Goal: Complete application form

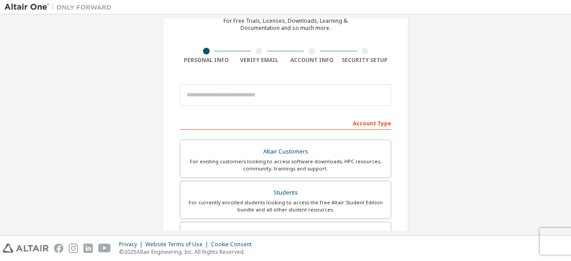
scroll to position [52, 0]
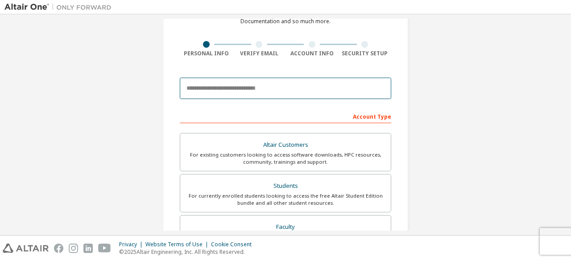
click at [248, 89] on input "email" at bounding box center [286, 88] width 212 height 21
type input "**********"
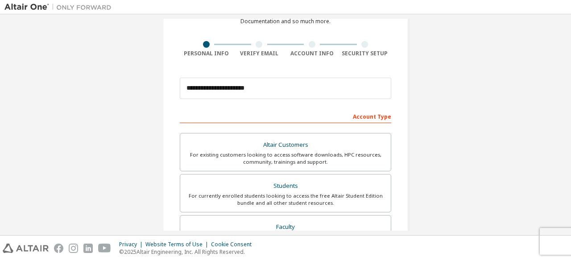
click at [338, 109] on div "Account Type" at bounding box center [286, 116] width 212 height 14
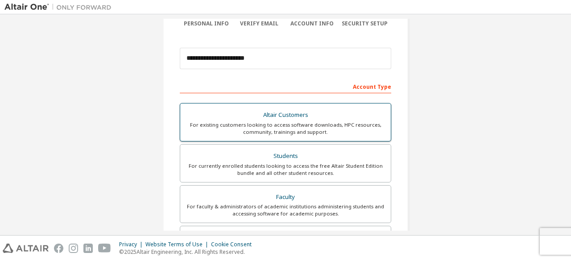
scroll to position [89, 0]
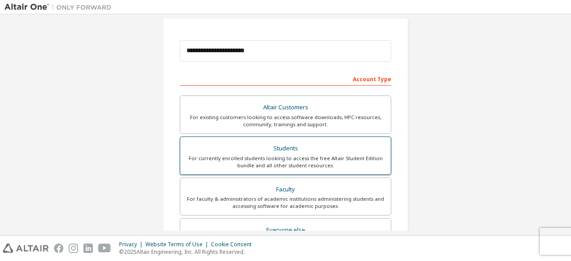
click at [288, 146] on div "Students" at bounding box center [286, 148] width 200 height 12
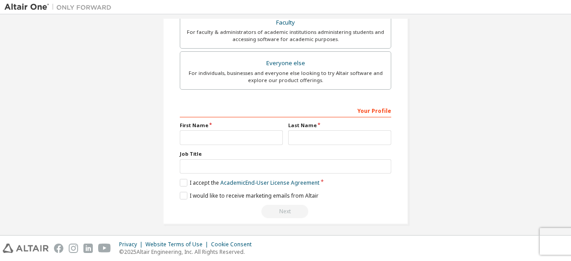
scroll to position [258, 0]
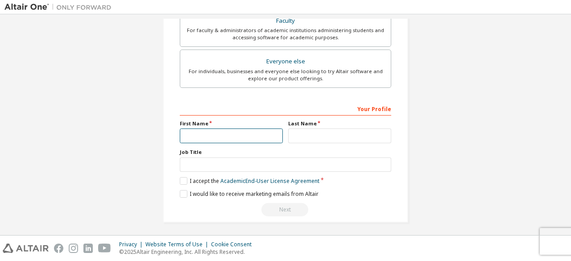
click at [218, 130] on input "text" at bounding box center [231, 136] width 103 height 15
type input "****"
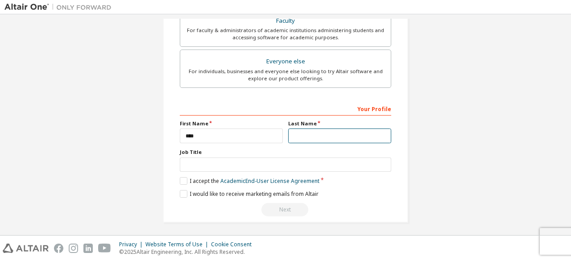
type input "********"
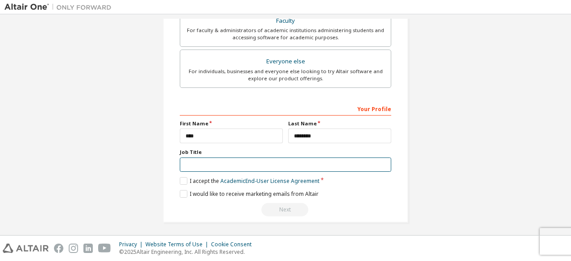
click at [227, 163] on input "text" at bounding box center [286, 165] width 212 height 15
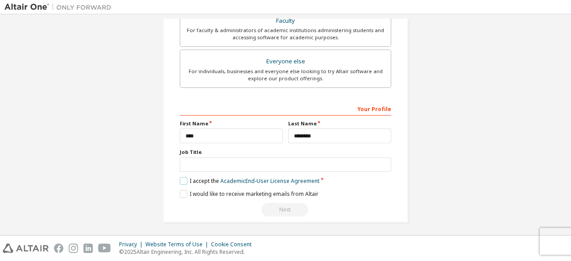
click at [180, 179] on label "I accept the Academic End-User License Agreement" at bounding box center [250, 181] width 140 height 8
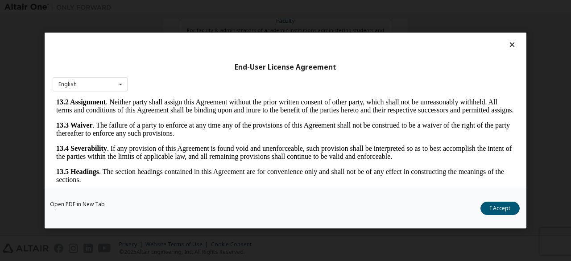
scroll to position [1492, 0]
click at [509, 207] on button "I Accept" at bounding box center [500, 208] width 39 height 13
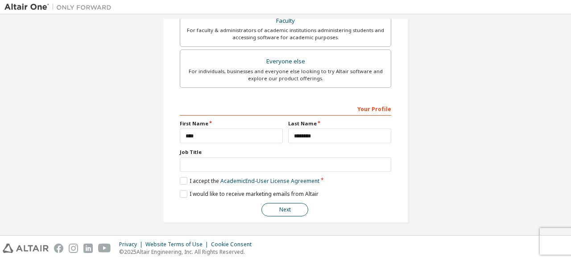
click at [291, 205] on button "Next" at bounding box center [285, 209] width 47 height 13
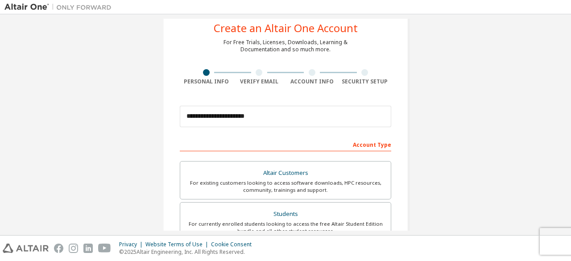
scroll to position [0, 0]
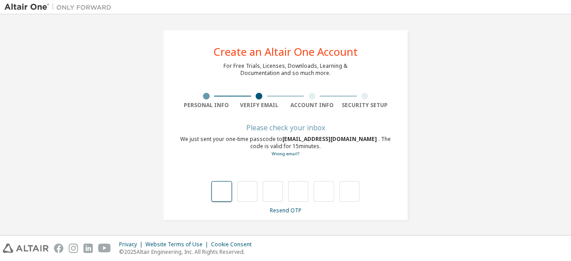
type input "*"
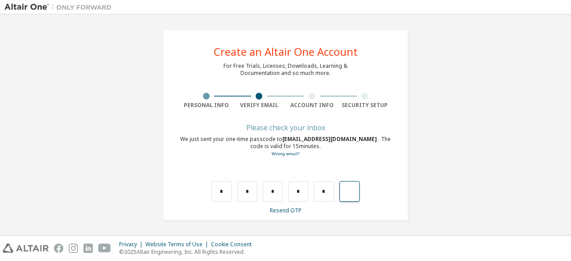
type input "*"
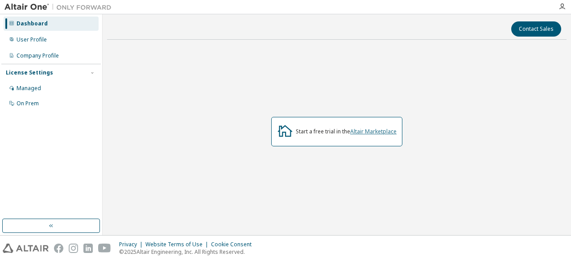
click at [363, 133] on link "Altair Marketplace" at bounding box center [373, 132] width 46 height 8
